Goal: Complete application form

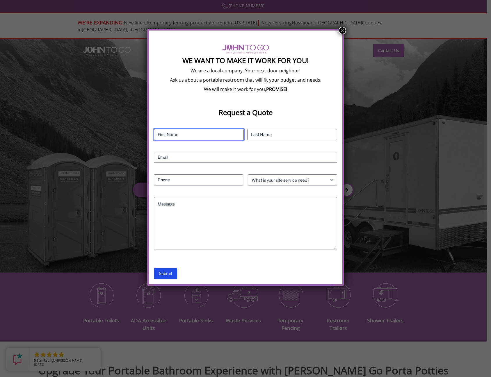
click at [185, 138] on input "First" at bounding box center [199, 134] width 90 height 11
type input "[PERSON_NAME]"
type input "Budiman"
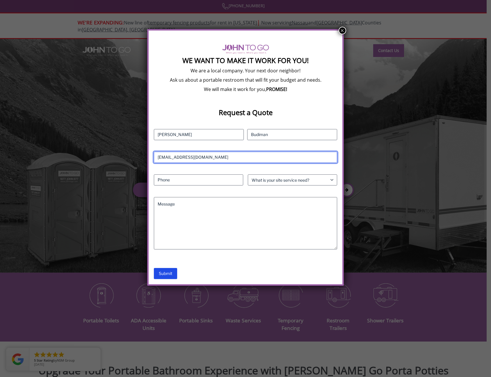
type input "[EMAIL_ADDRESS][DOMAIN_NAME]"
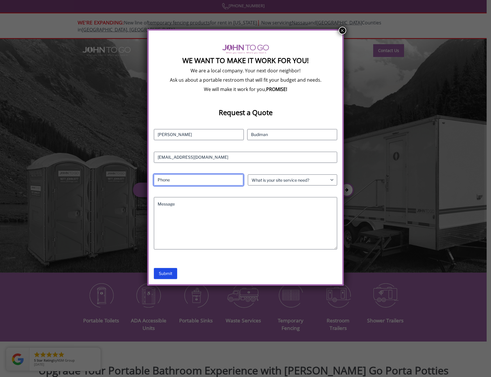
click at [208, 181] on input "Phone (Required)" at bounding box center [198, 179] width 89 height 11
type input "7183505040"
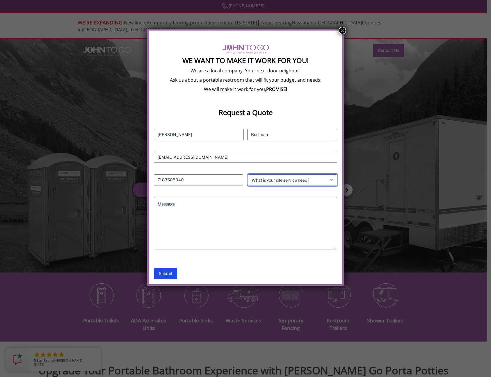
click at [280, 176] on select "What is your site service need? Consumer Construction - Commercial Construction…" at bounding box center [292, 179] width 89 height 11
select select "Construction - Residential"
click at [248, 174] on select "What is your site service need? Consumer Construction - Commercial Construction…" at bounding box center [292, 179] width 89 height 11
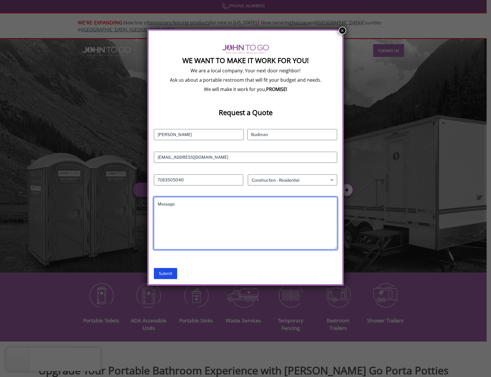
click at [204, 209] on textarea "Message" at bounding box center [245, 223] width 183 height 52
type textarea "3"
click at [295, 204] on textarea "Delivery address [STREET_ADDRESS]. Needed" at bounding box center [245, 223] width 183 height 52
click at [309, 199] on textarea "Delivery address [STREET_ADDRESS]. Needed 9/30 to" at bounding box center [245, 223] width 183 height 52
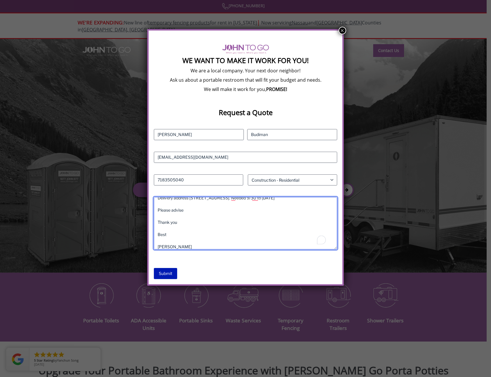
type textarea "Delivery address [STREET_ADDRESS]. Needed 9/30 to [DATE] Please advise Thank yo…"
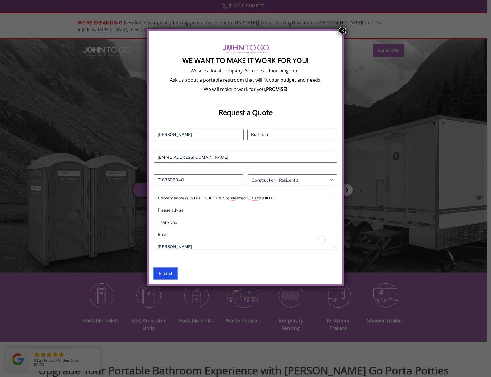
click at [168, 271] on input "Submit" at bounding box center [165, 273] width 23 height 11
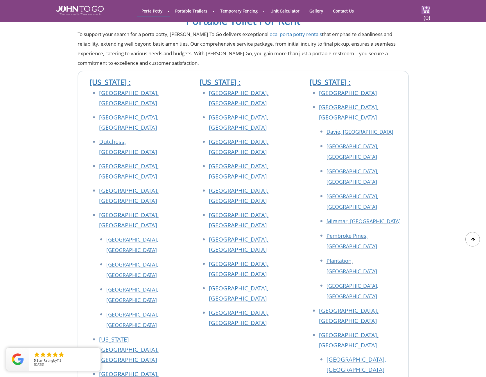
scroll to position [145, 0]
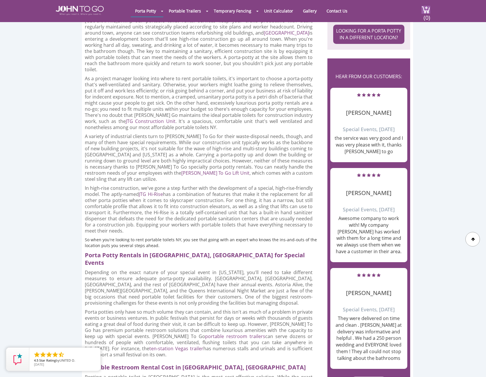
scroll to position [523, 0]
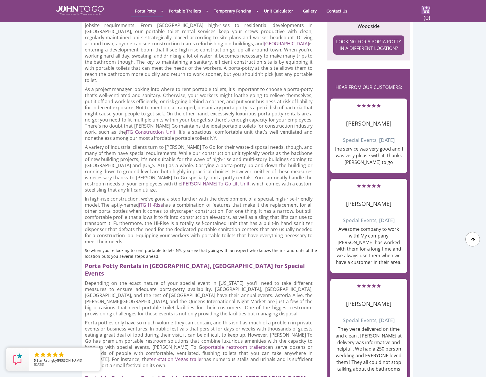
click at [431, 44] on main "Home / Locations / New York / Portable Toilet Rental in Queens County, New York…" at bounding box center [243, 74] width 486 height 1195
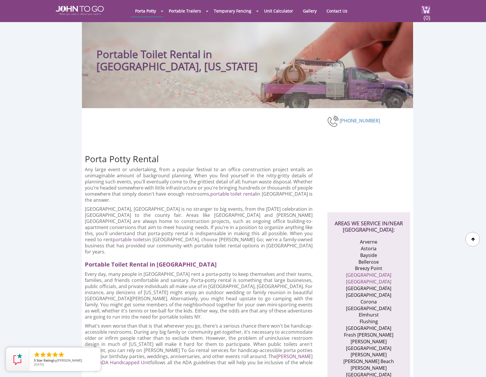
scroll to position [0, 0]
